Goal: Entertainment & Leisure: Consume media (video, audio)

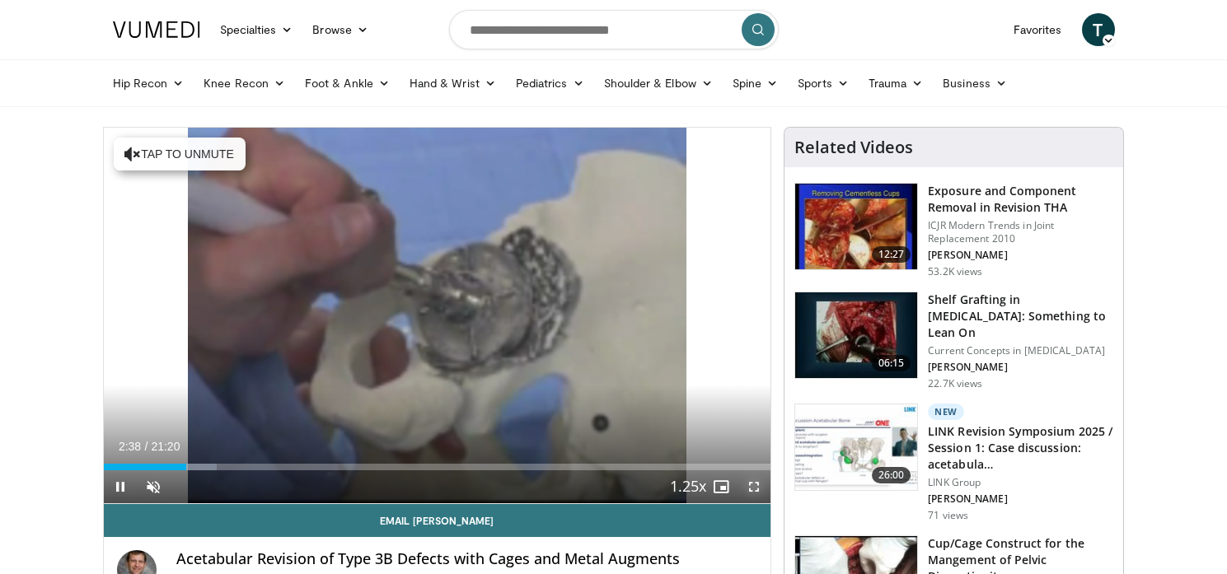
click at [753, 481] on span "Video Player" at bounding box center [753, 487] width 33 height 33
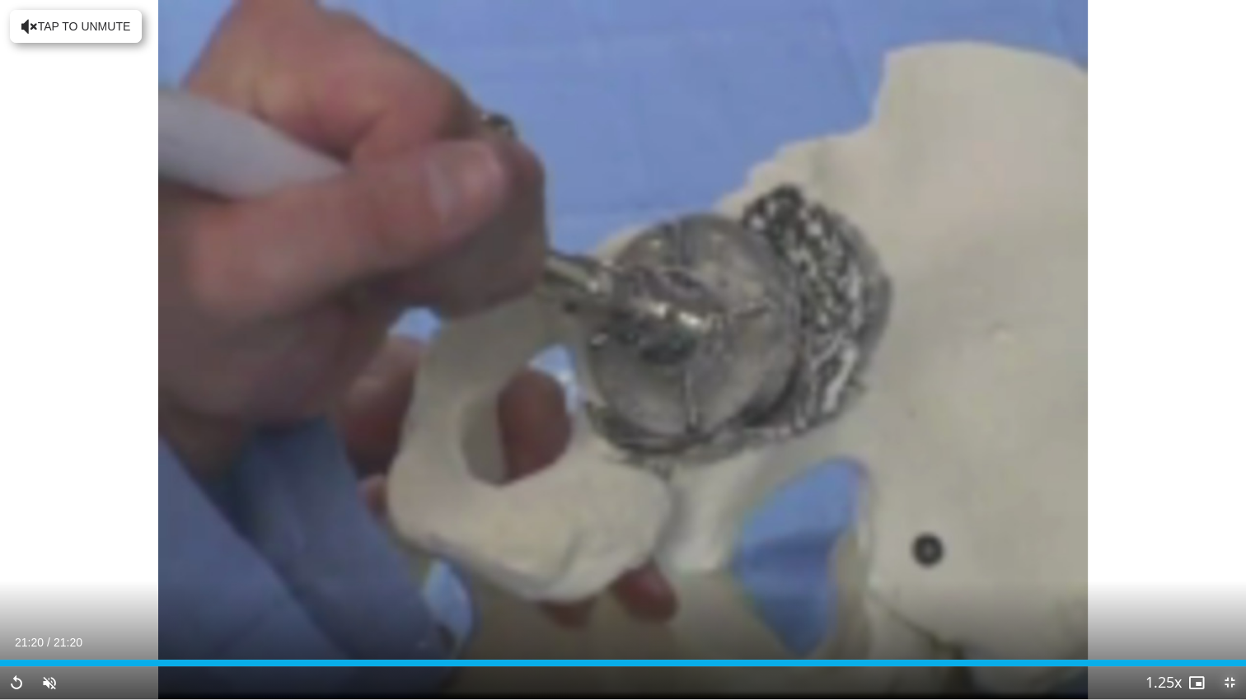
click at [1226, 574] on span "Video Player" at bounding box center [1229, 683] width 33 height 33
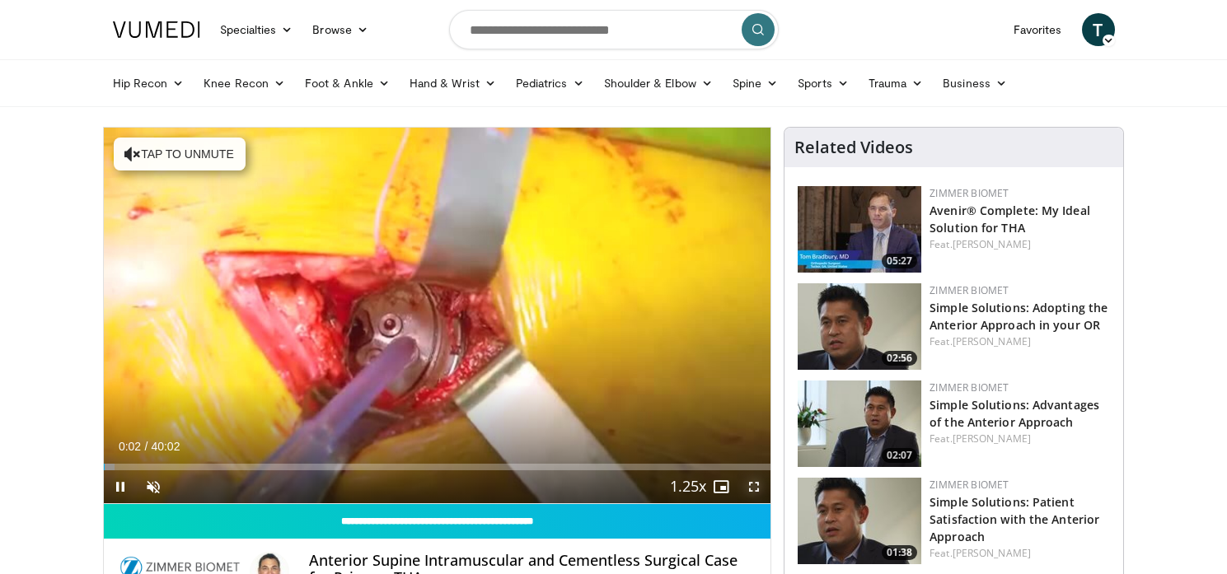
click at [756, 492] on span "Video Player" at bounding box center [753, 487] width 33 height 33
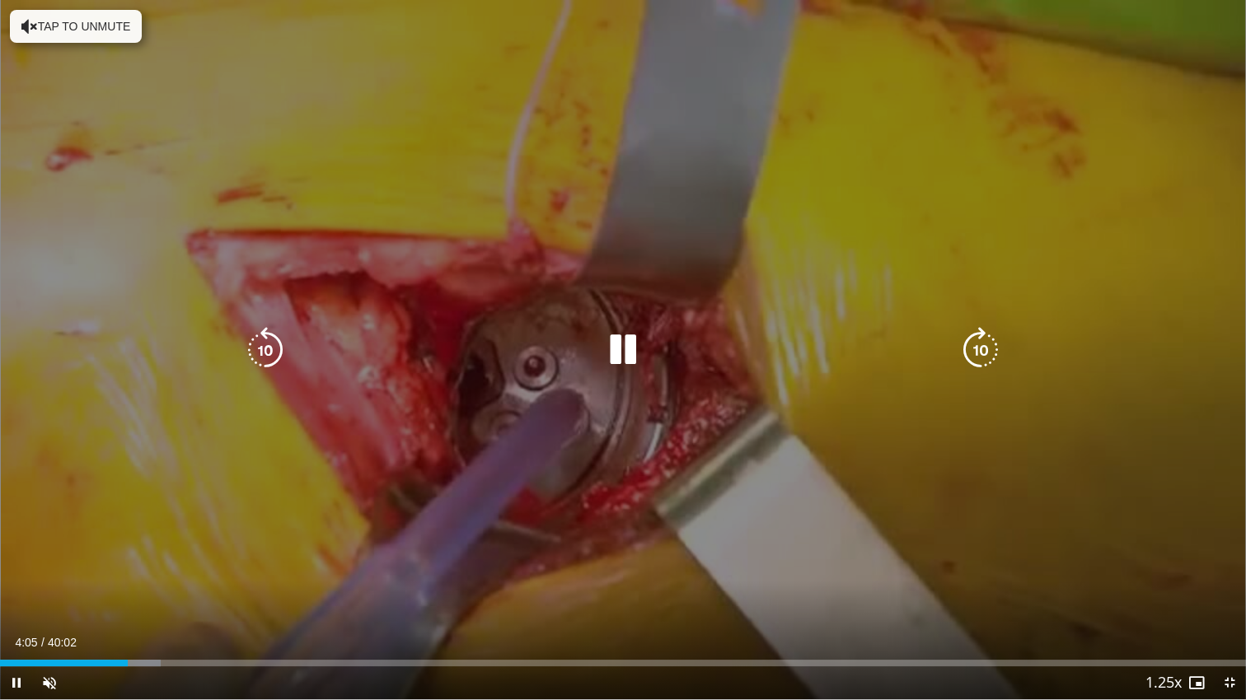
click at [1026, 574] on div "10 seconds Tap to unmute" at bounding box center [623, 350] width 1246 height 700
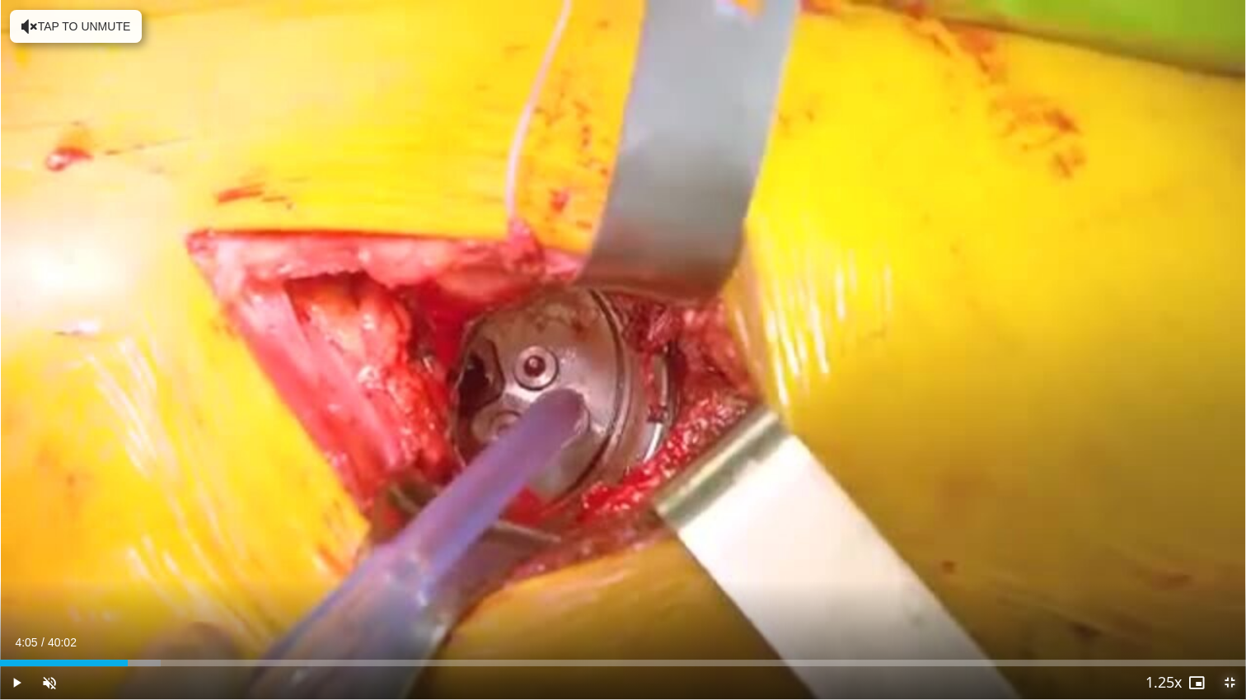
click at [1226, 574] on span "Video Player" at bounding box center [1229, 683] width 33 height 33
